Goal: Find specific page/section: Find specific page/section

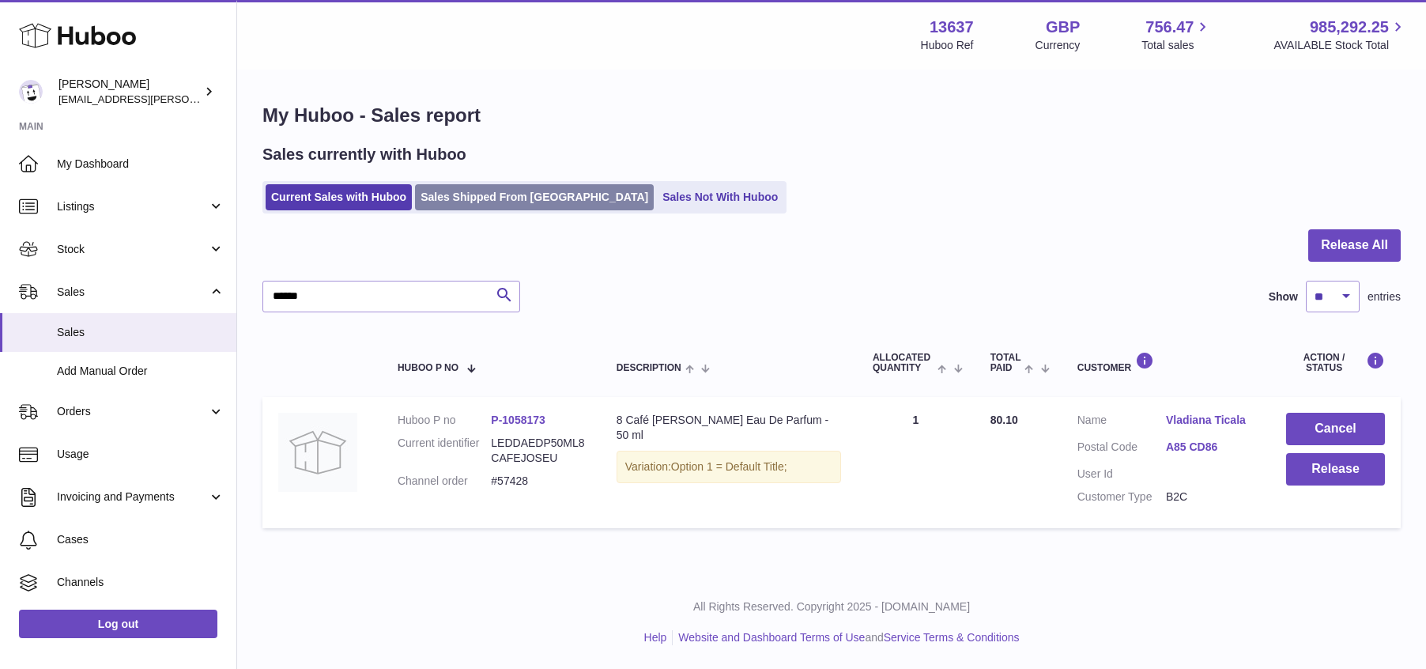
click at [481, 198] on link "Sales Shipped From [GEOGRAPHIC_DATA]" at bounding box center [534, 197] width 239 height 26
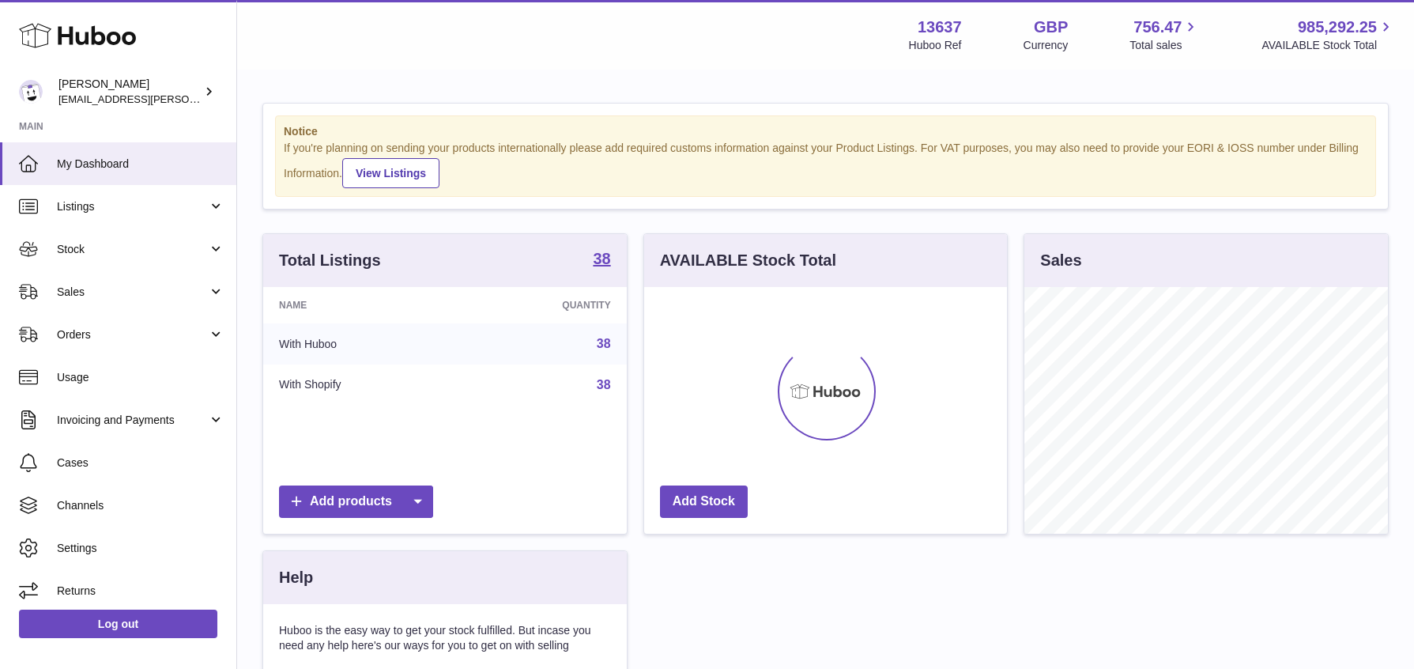
scroll to position [247, 363]
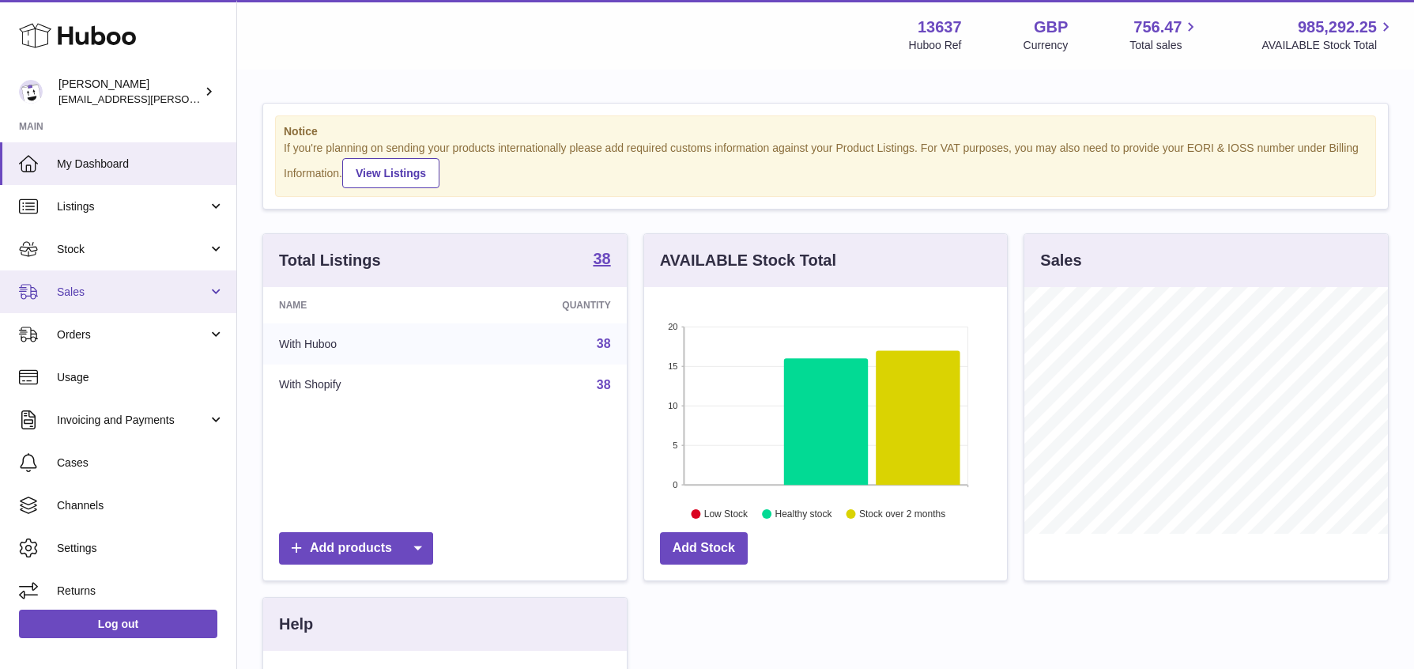
click at [107, 291] on span "Sales" at bounding box center [132, 291] width 151 height 15
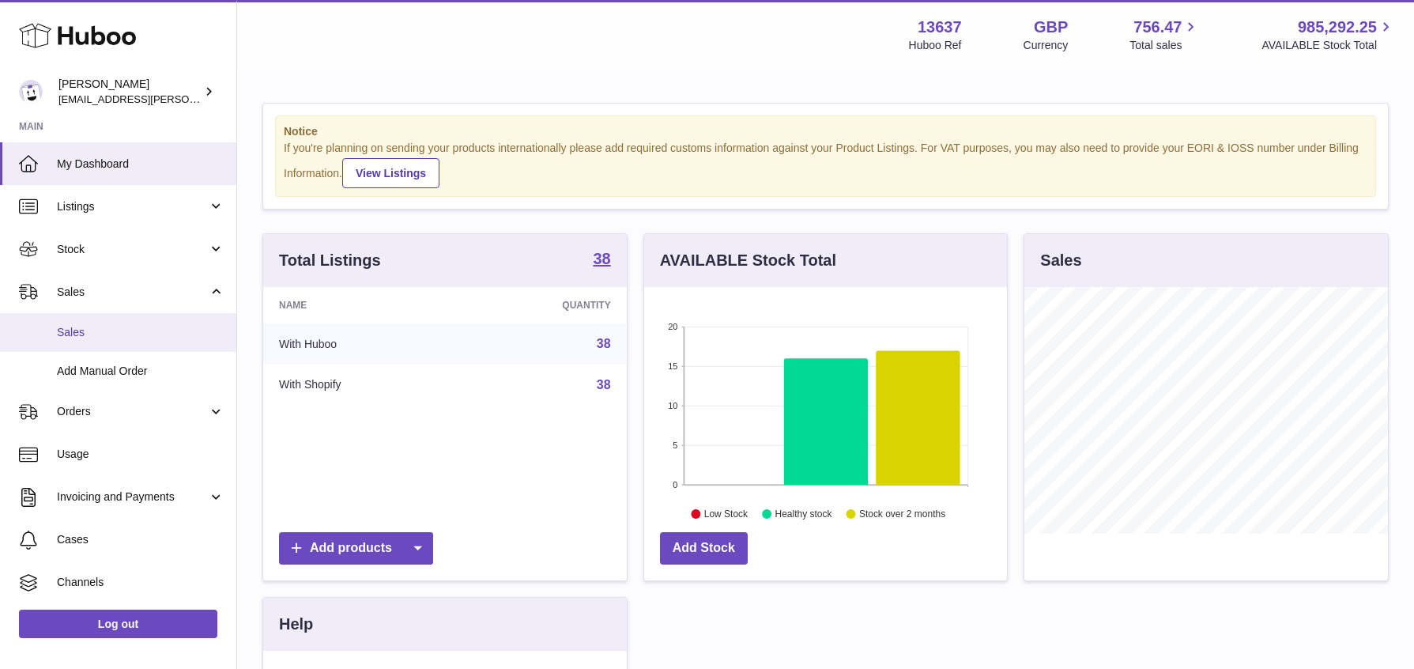
click at [129, 338] on span "Sales" at bounding box center [141, 332] width 168 height 15
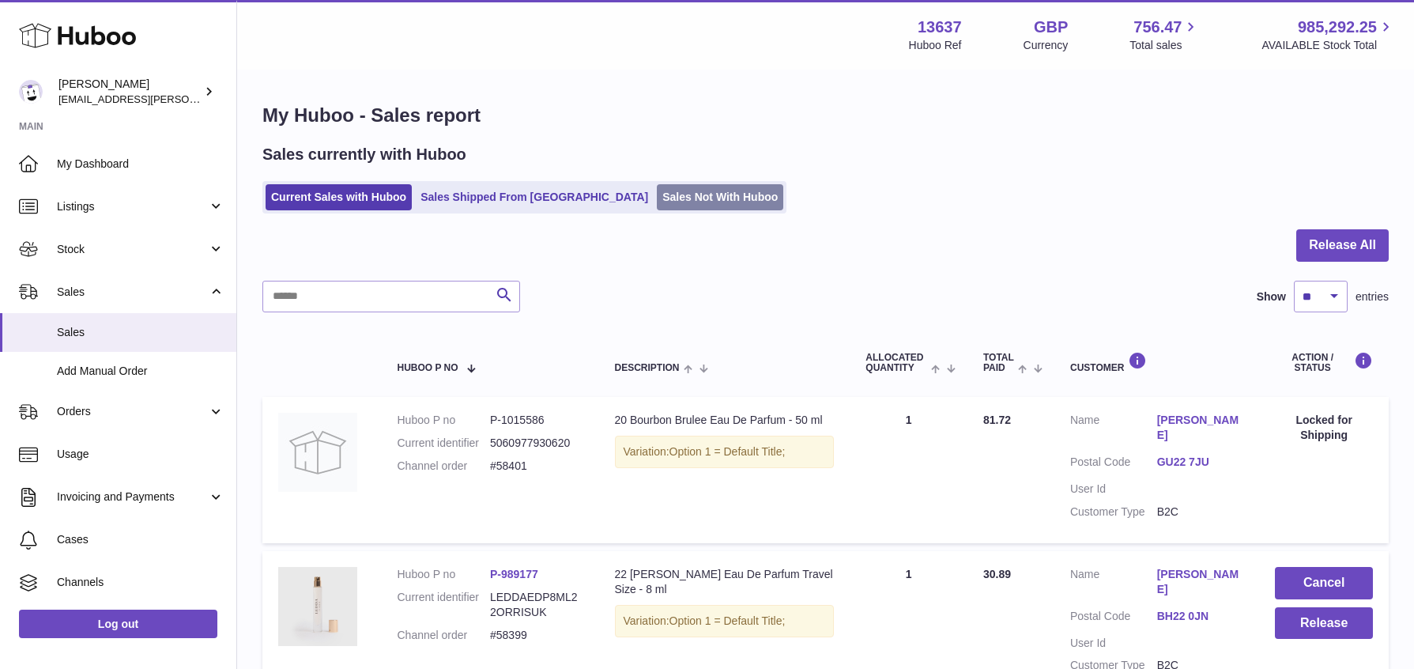
click at [657, 203] on link "Sales Not With Huboo" at bounding box center [720, 197] width 126 height 26
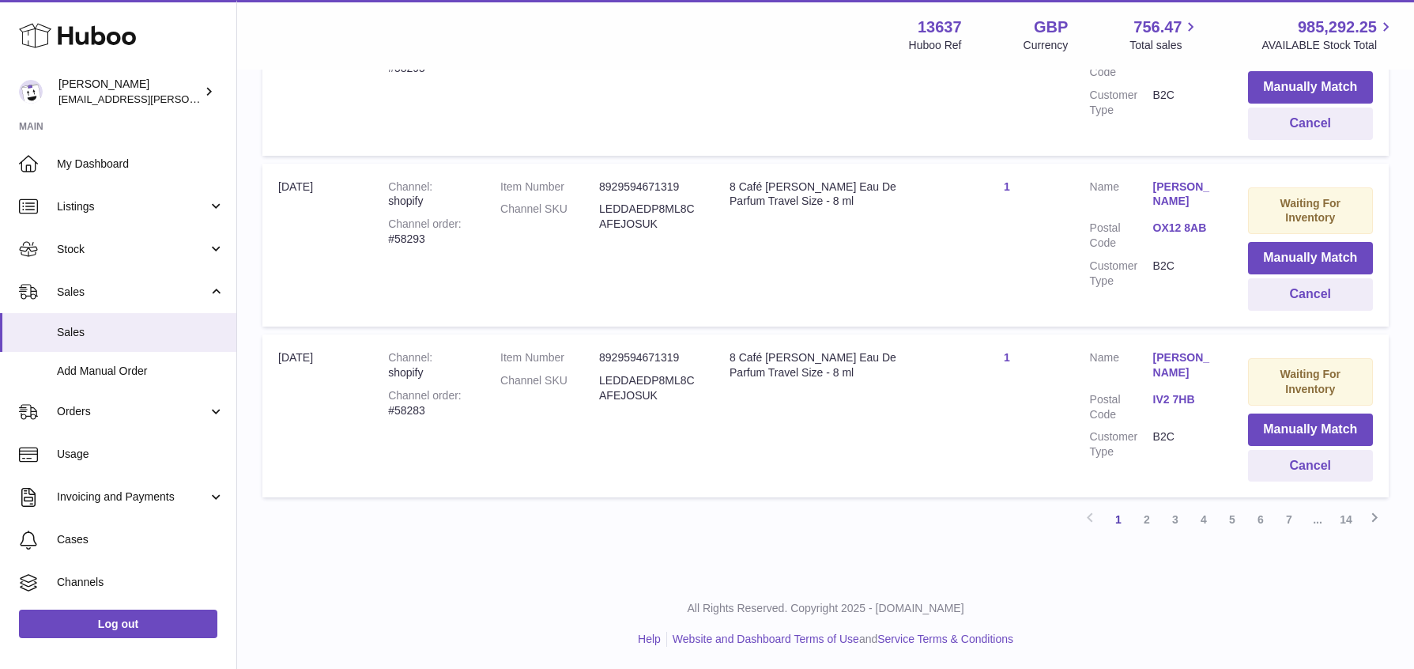
scroll to position [100, 0]
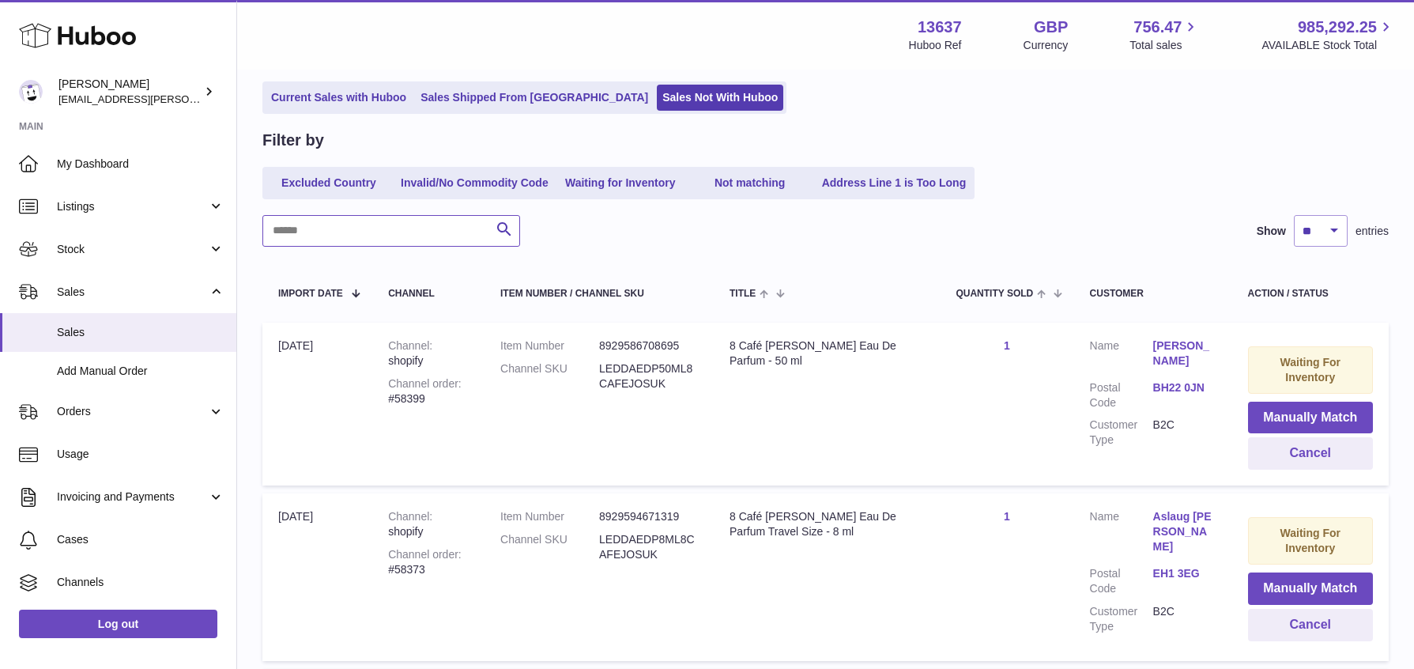
click at [357, 223] on input "text" at bounding box center [391, 231] width 258 height 32
paste input "******"
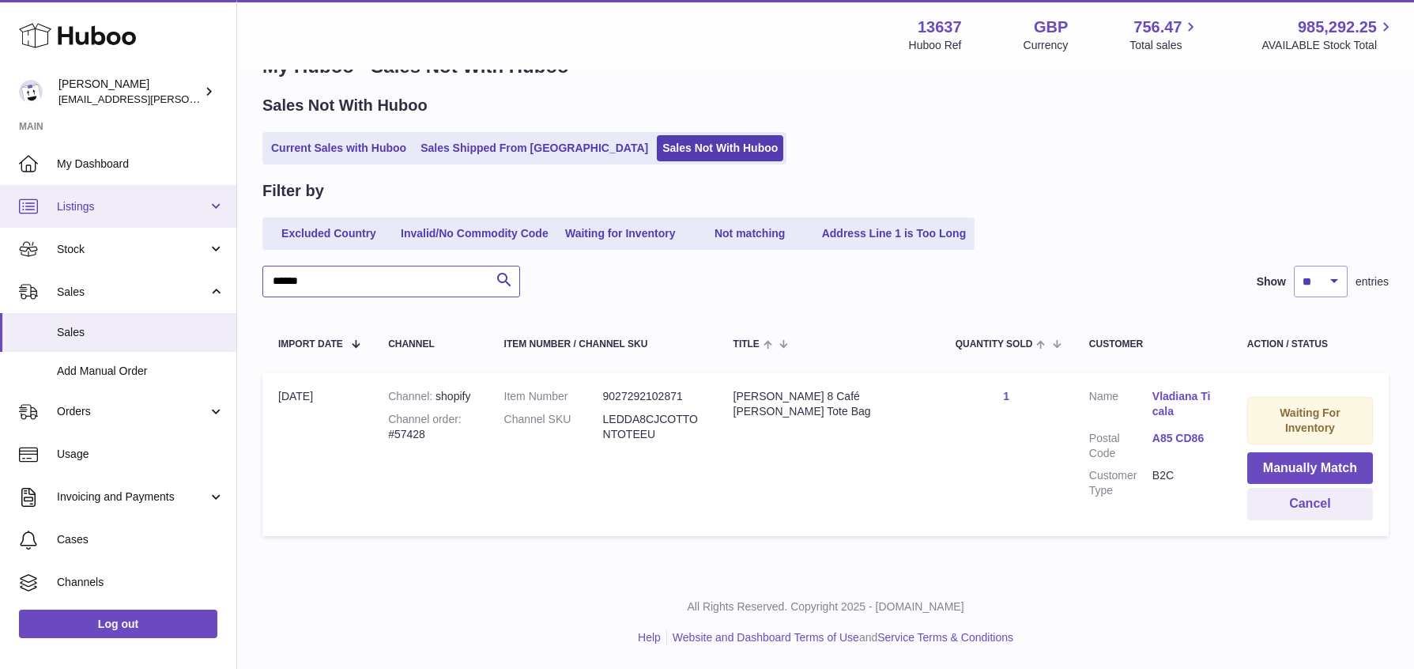
type input "******"
click at [118, 203] on span "Listings" at bounding box center [132, 206] width 151 height 15
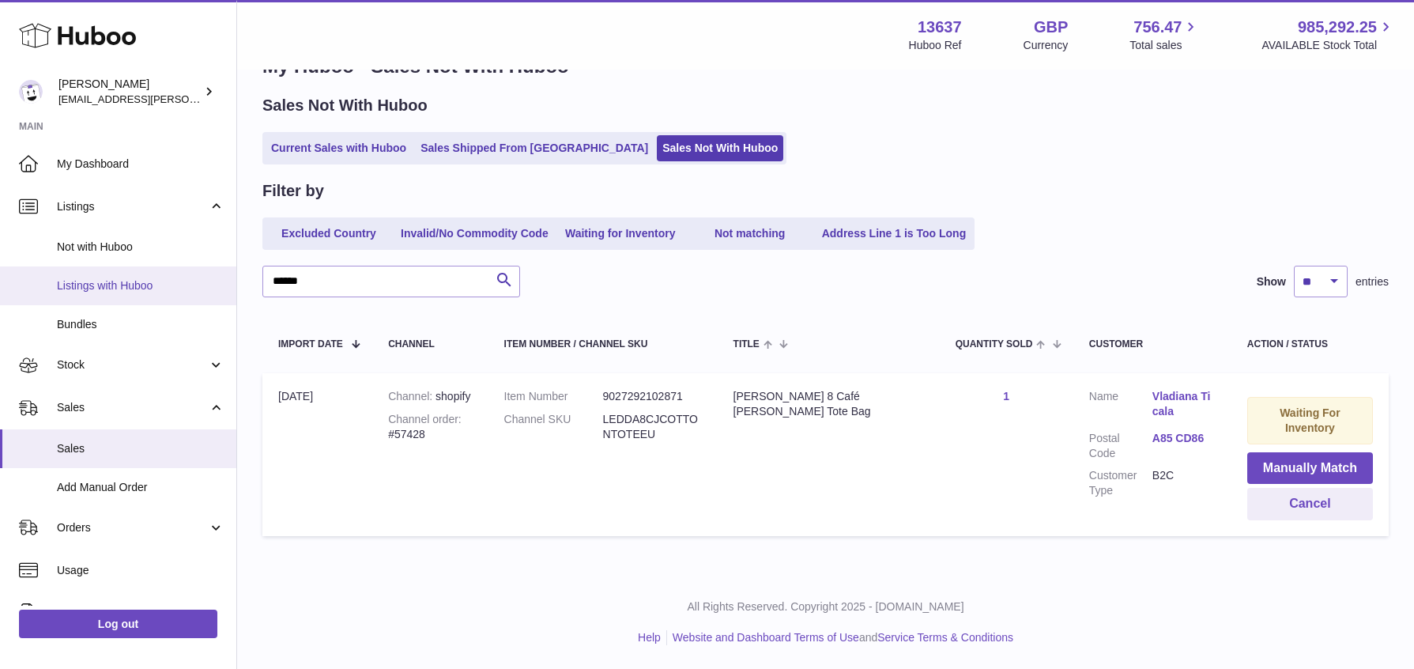
click at [128, 287] on span "Listings with Huboo" at bounding box center [141, 285] width 168 height 15
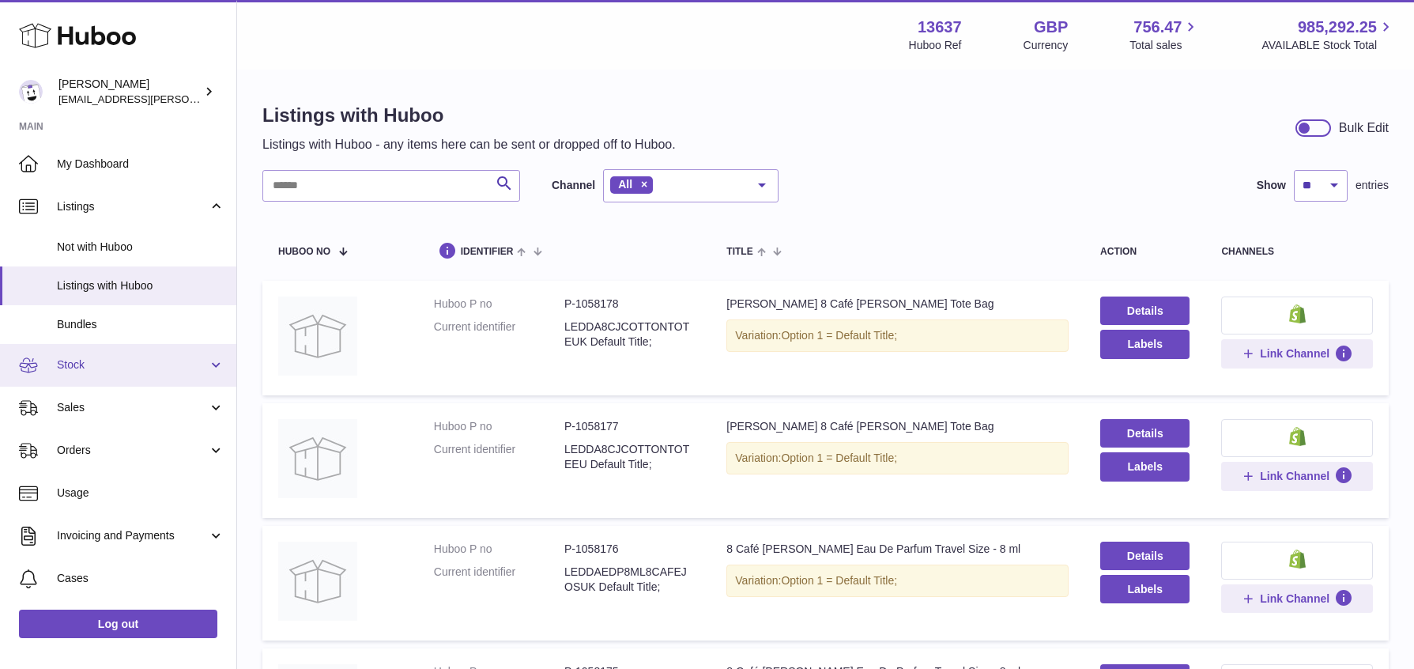
click at [127, 367] on span "Stock" at bounding box center [132, 364] width 151 height 15
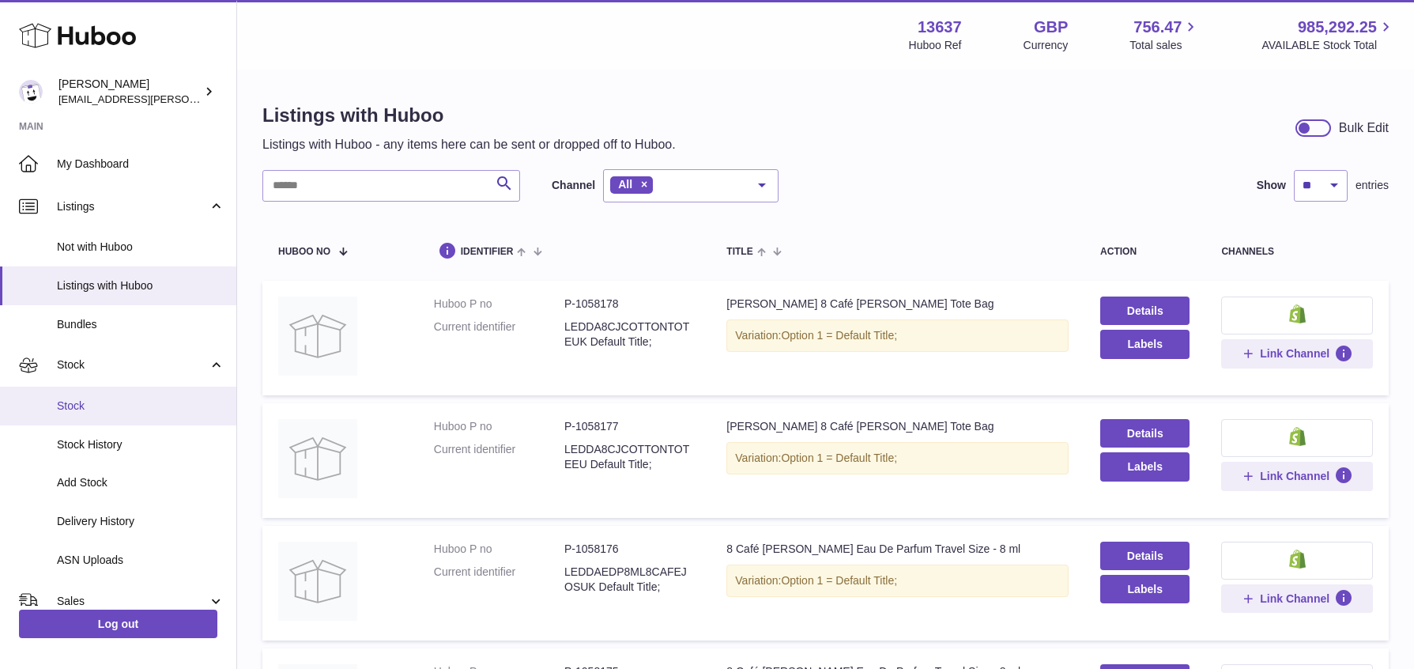
click at [122, 405] on span "Stock" at bounding box center [141, 405] width 168 height 15
